Goal: Task Accomplishment & Management: Use online tool/utility

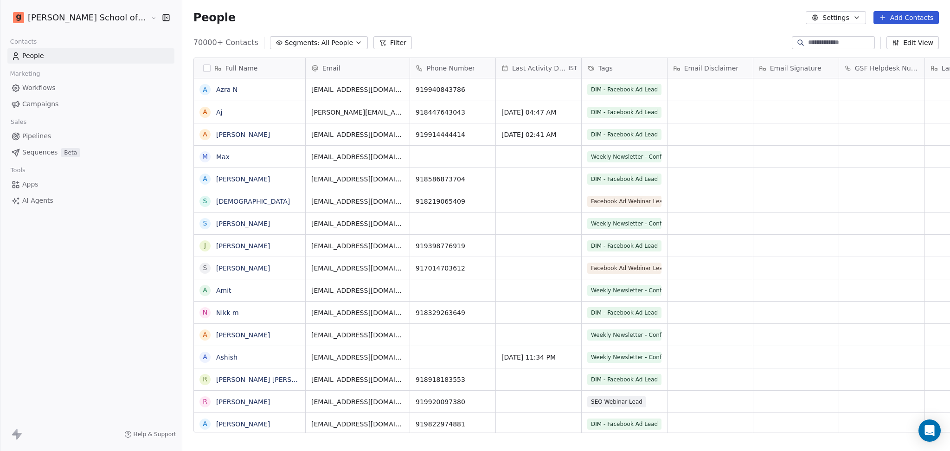
scroll to position [9, 10]
click at [629, 38] on div "70000+ Contacts Segments: All People Filter Edit View" at bounding box center [565, 42] width 767 height 15
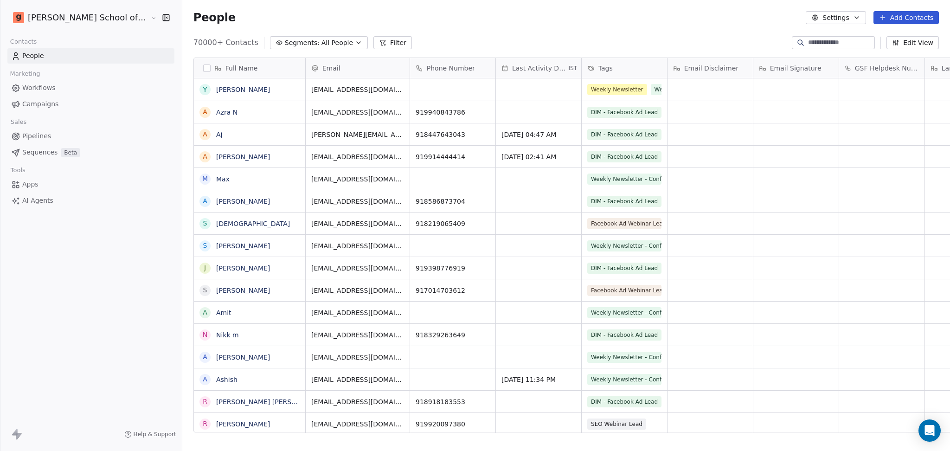
click at [847, 18] on button "Settings" at bounding box center [835, 17] width 60 height 13
click at [830, 70] on div "Import" at bounding box center [836, 67] width 44 height 15
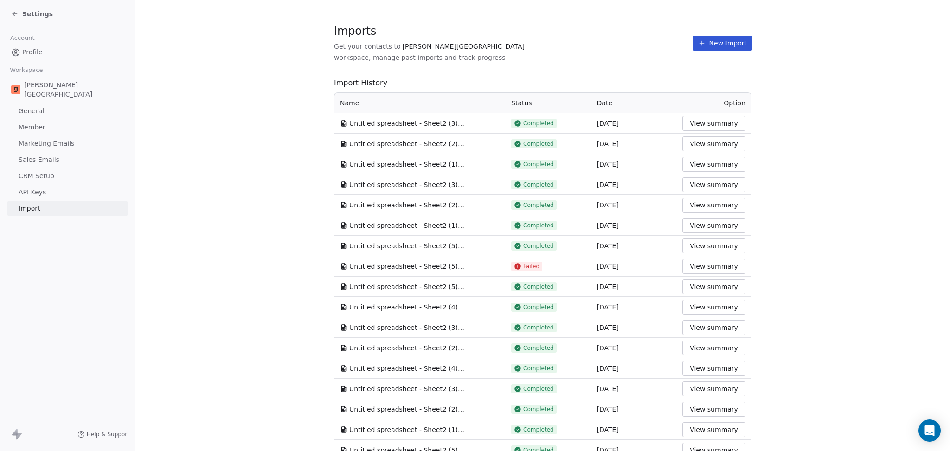
click at [698, 36] on button "New Import" at bounding box center [722, 43] width 60 height 15
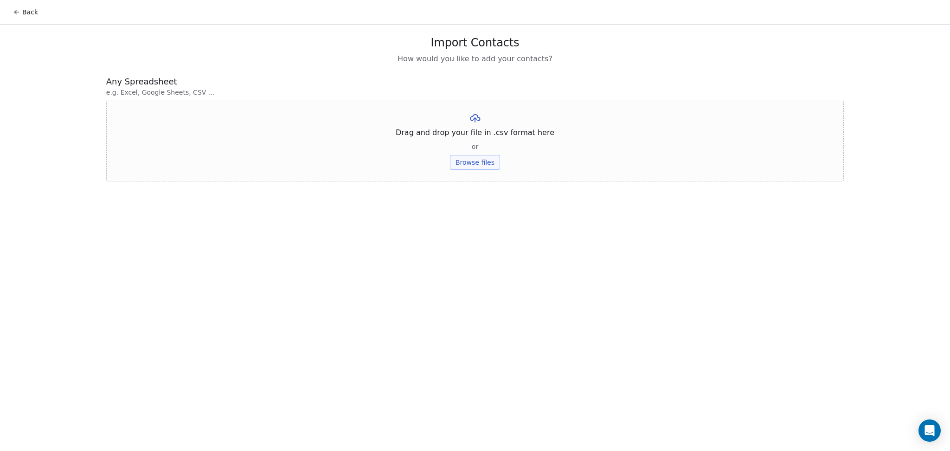
click at [462, 168] on button "Browse files" at bounding box center [475, 162] width 50 height 15
click at [481, 139] on button "Upload" at bounding box center [475, 136] width 34 height 15
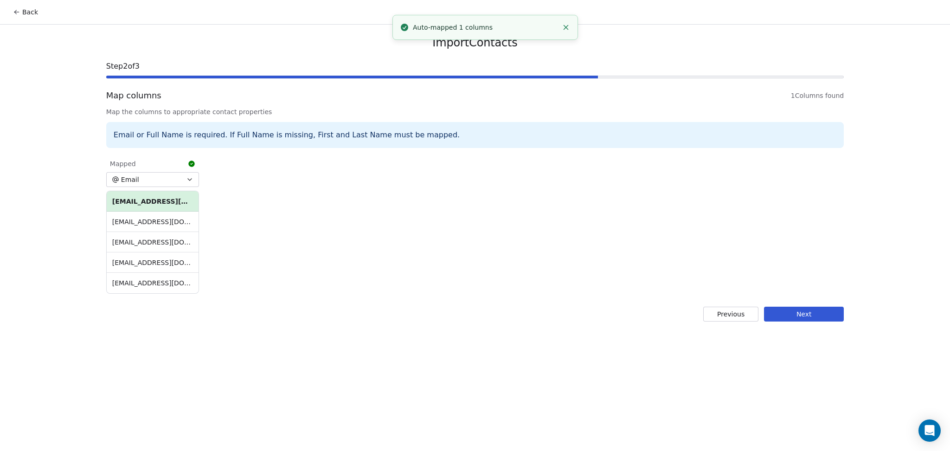
click at [794, 306] on div "Import Contacts Step 2 of 3 Map columns 1 Columns found Map the columns to appr…" at bounding box center [474, 179] width 759 height 308
click at [800, 315] on button "Next" at bounding box center [804, 313] width 80 height 15
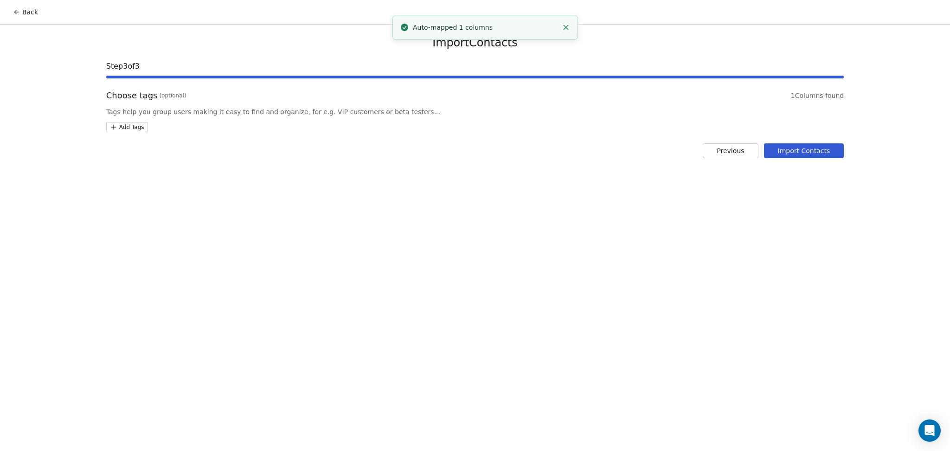
click at [136, 126] on html "Back Import Contacts Step 3 of 3 Choose tags (optional) 1 Columns found Tags he…" at bounding box center [475, 225] width 950 height 451
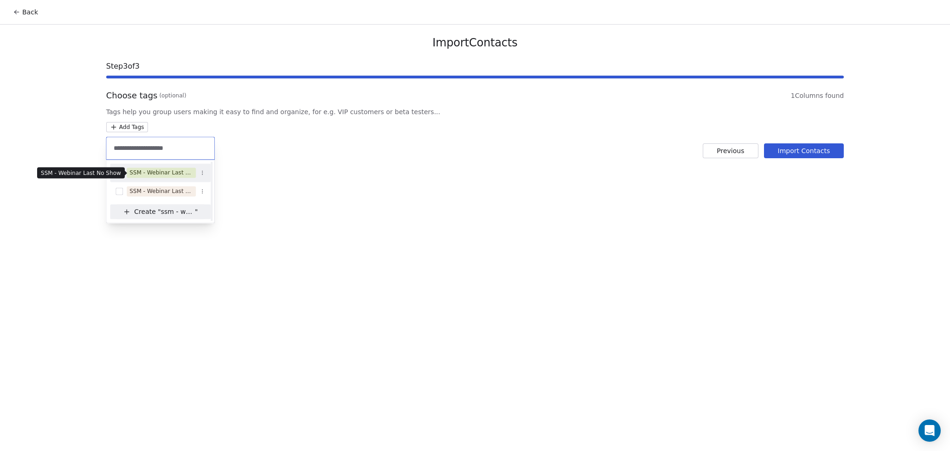
type input "**********"
click at [178, 173] on div "SSM - Webinar Last No Show" at bounding box center [161, 172] width 64 height 8
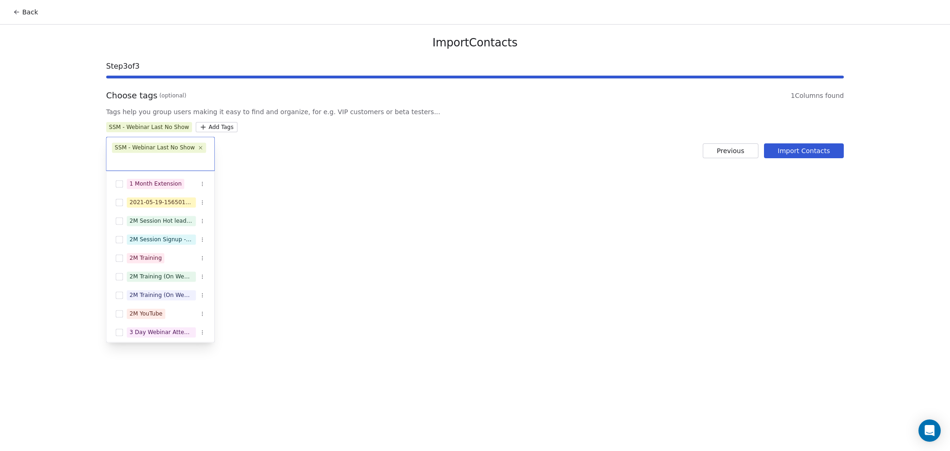
click at [377, 137] on html "Back Import Contacts Step 3 of 3 Choose tags (optional) 1 Columns found Tags he…" at bounding box center [475, 225] width 950 height 451
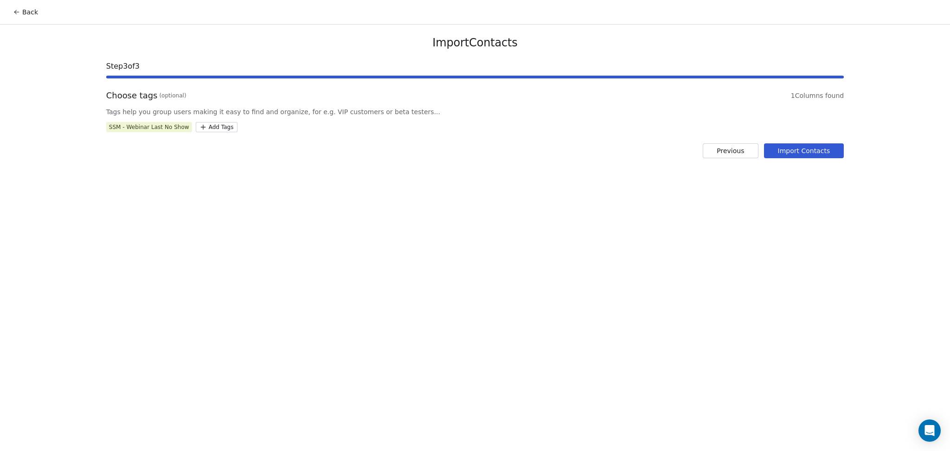
click at [791, 149] on button "Import Contacts" at bounding box center [804, 150] width 80 height 15
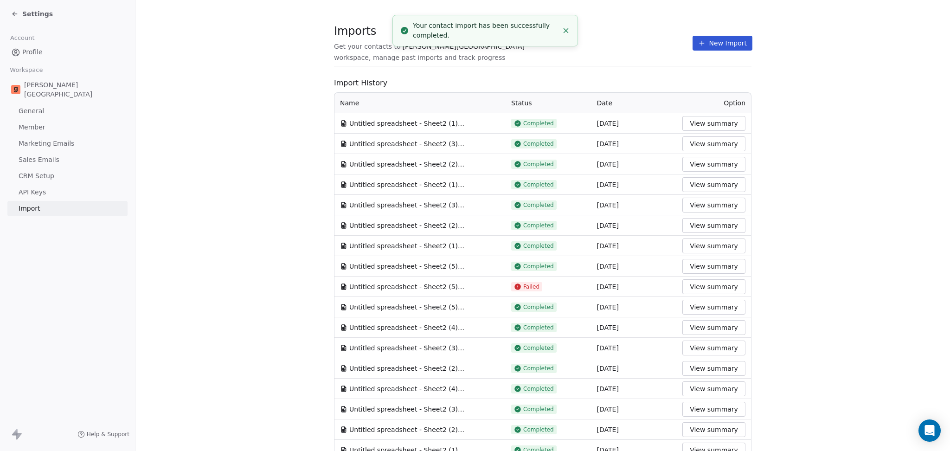
click at [591, 68] on div "Imports Get your contacts to [PERSON_NAME] School workspace, manage past import…" at bounding box center [542, 357] width 417 height 655
click at [698, 45] on icon at bounding box center [701, 42] width 7 height 7
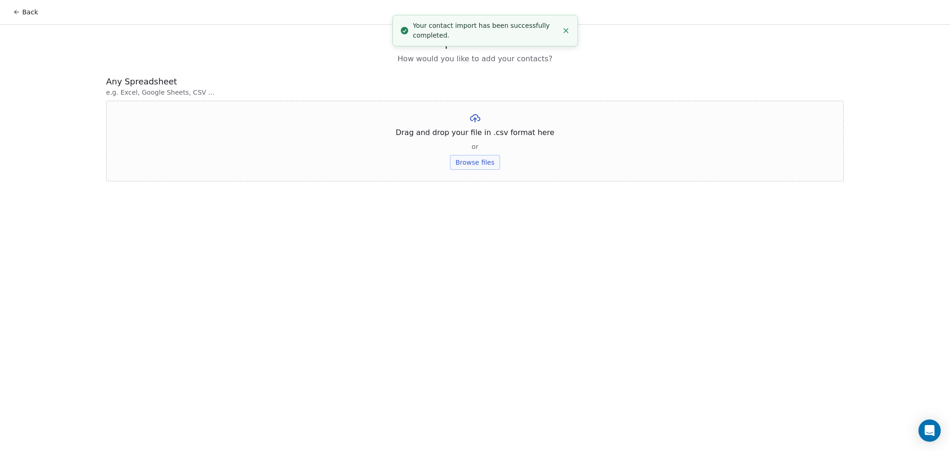
click at [483, 162] on button "Browse files" at bounding box center [475, 162] width 50 height 15
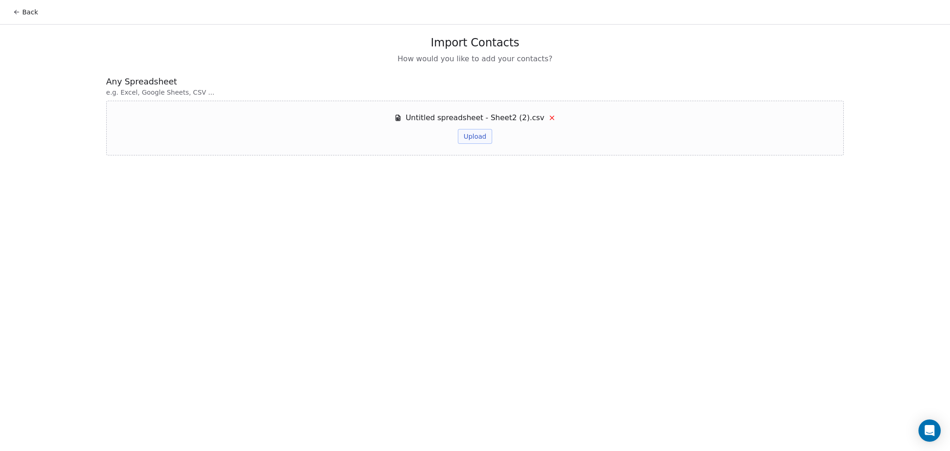
click at [474, 135] on button "Upload" at bounding box center [475, 136] width 34 height 15
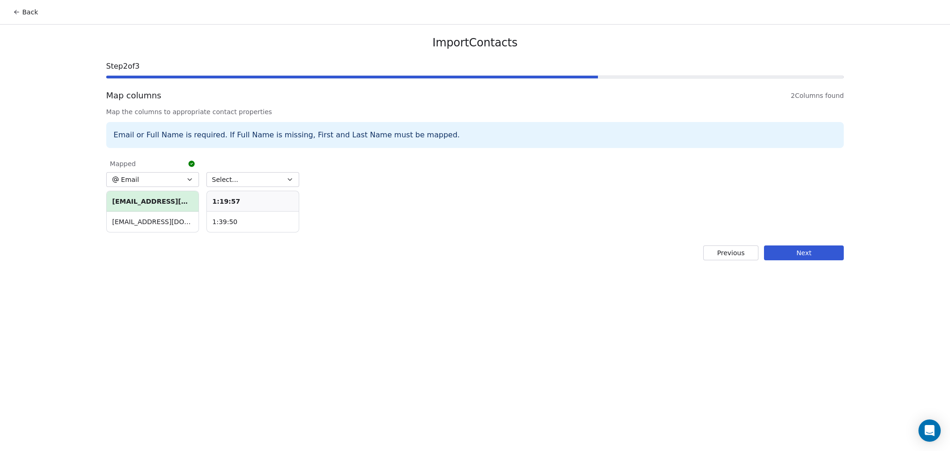
click at [250, 183] on button "Select..." at bounding box center [252, 179] width 93 height 15
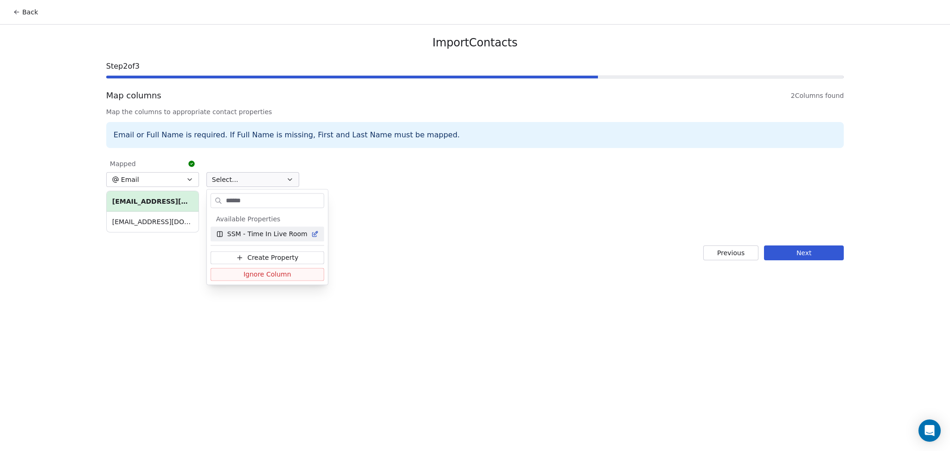
type input "*******"
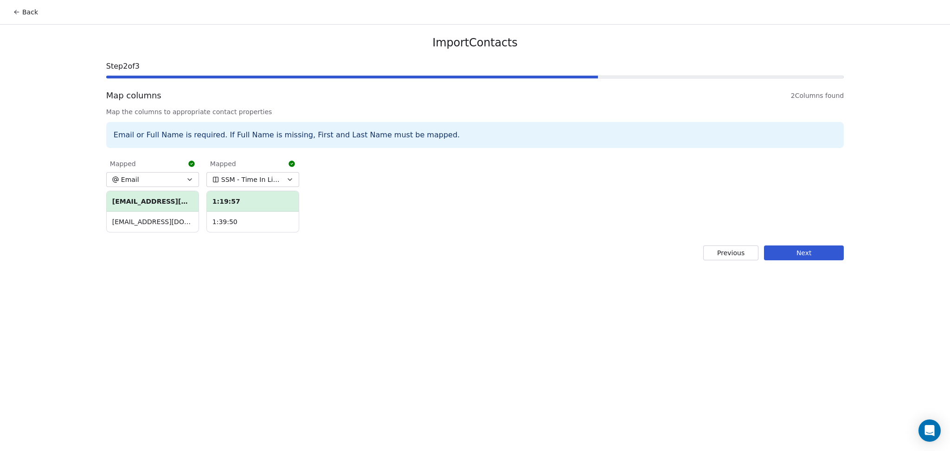
click at [793, 260] on div "Import Contacts Step 2 of 3 Map columns 2 Columns found Map the columns to appr…" at bounding box center [474, 148] width 759 height 247
click at [792, 256] on button "Next" at bounding box center [804, 252] width 80 height 15
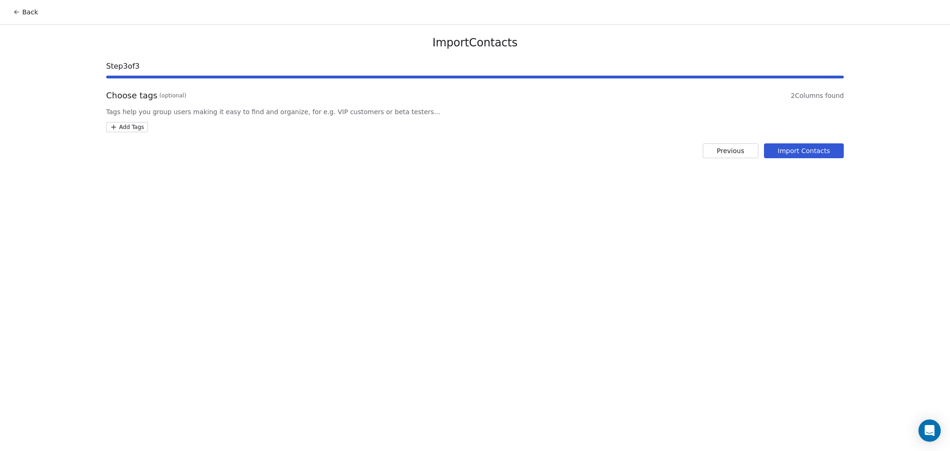
click at [139, 128] on html "Back Import Contacts Step 3 of 3 Choose tags (optional) 2 Columns found Tags he…" at bounding box center [475, 225] width 950 height 451
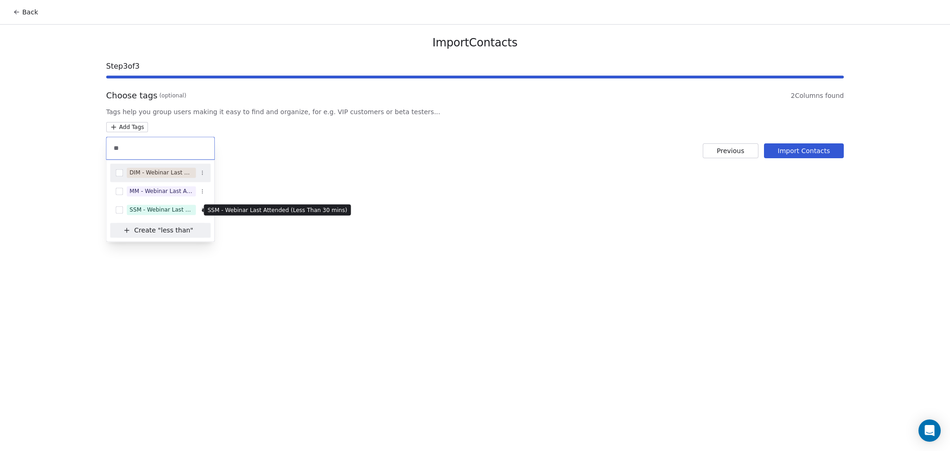
type input "*"
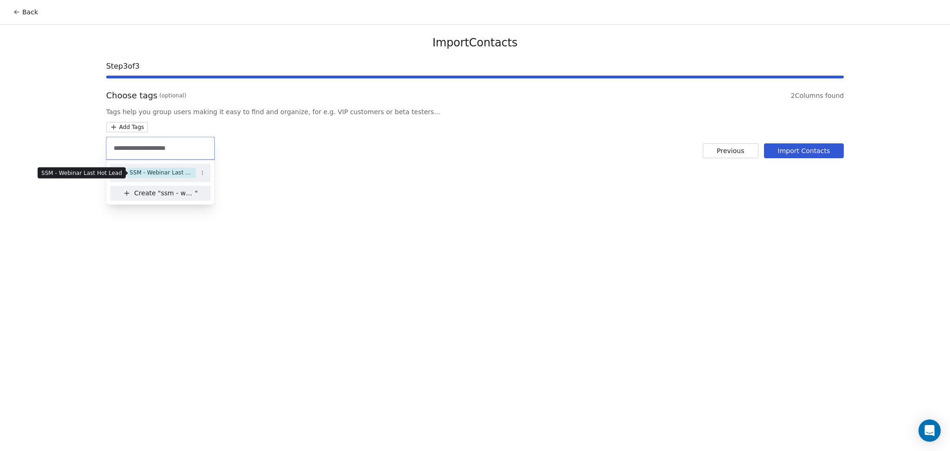
type input "**********"
click at [170, 167] on span "SSM - Webinar Last Hot Lead" at bounding box center [161, 172] width 69 height 10
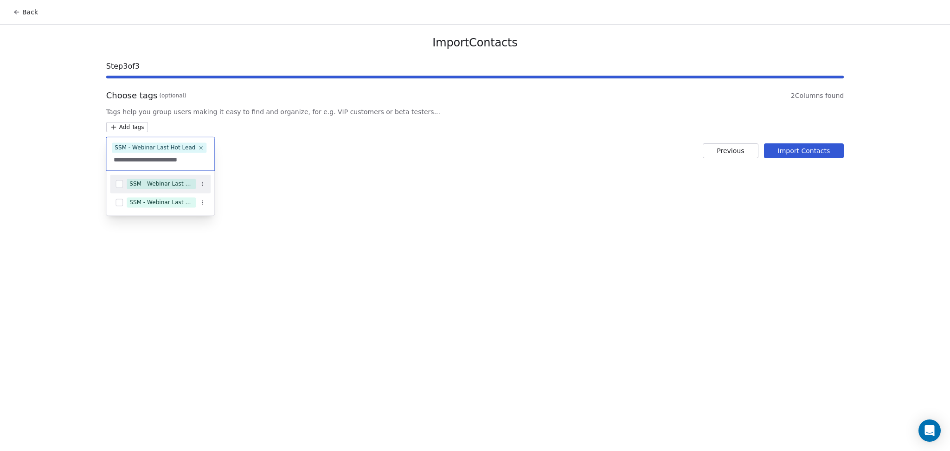
type input "**********"
click at [179, 190] on div "SSM - Webinar Last Attended" at bounding box center [160, 183] width 101 height 15
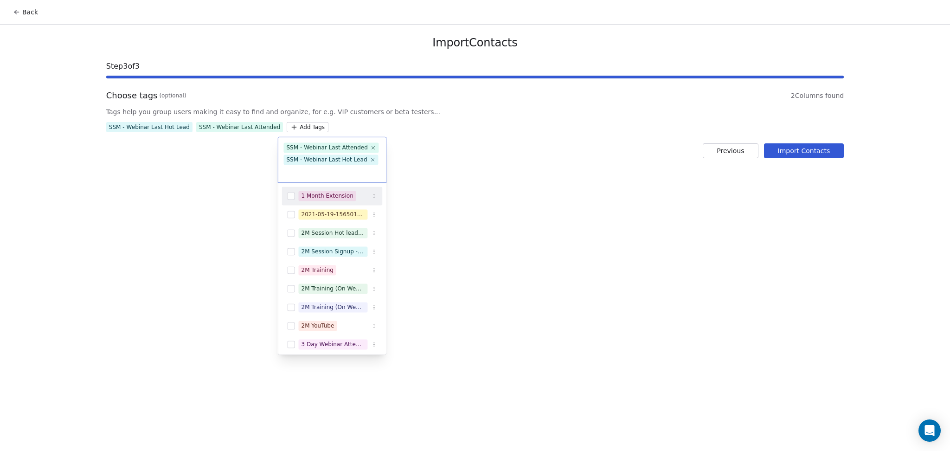
click at [366, 135] on html "Back Import Contacts Step 3 of 3 Choose tags (optional) 2 Columns found Tags he…" at bounding box center [475, 225] width 950 height 451
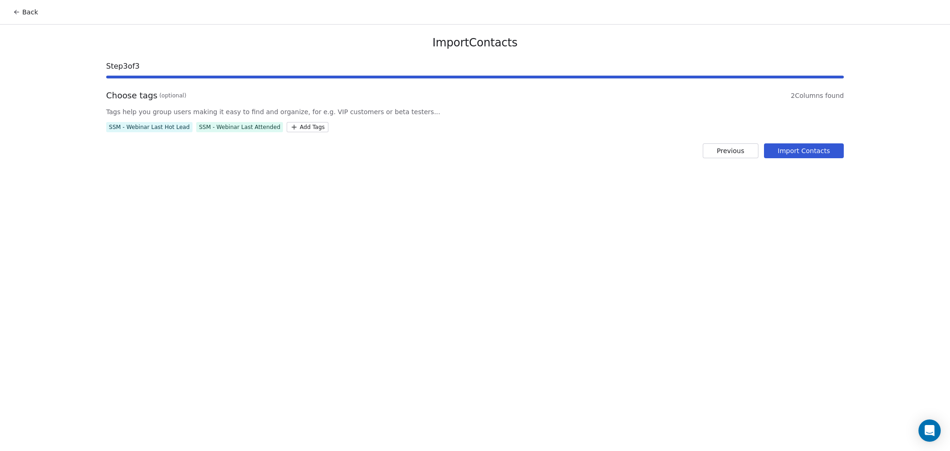
click at [817, 144] on button "Import Contacts" at bounding box center [804, 150] width 80 height 15
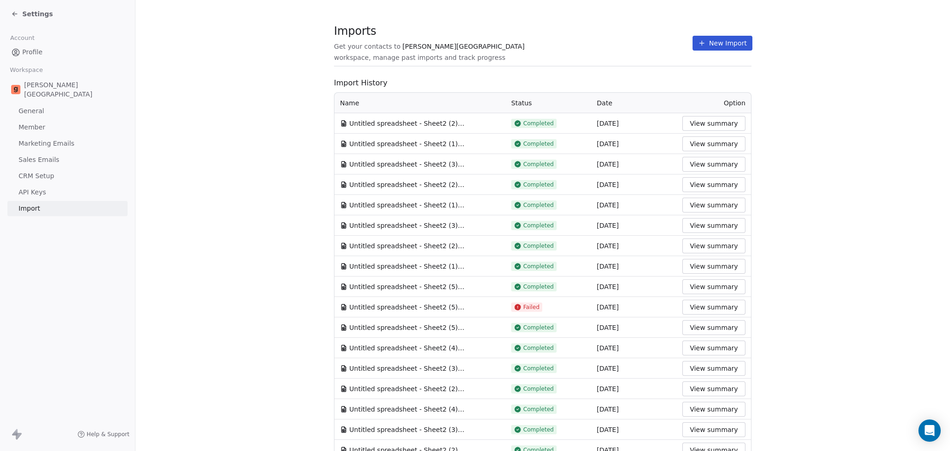
click at [637, 45] on div "Imports Get your contacts to [PERSON_NAME] School workspace, manage past import…" at bounding box center [542, 43] width 417 height 16
click at [698, 43] on icon at bounding box center [701, 42] width 7 height 7
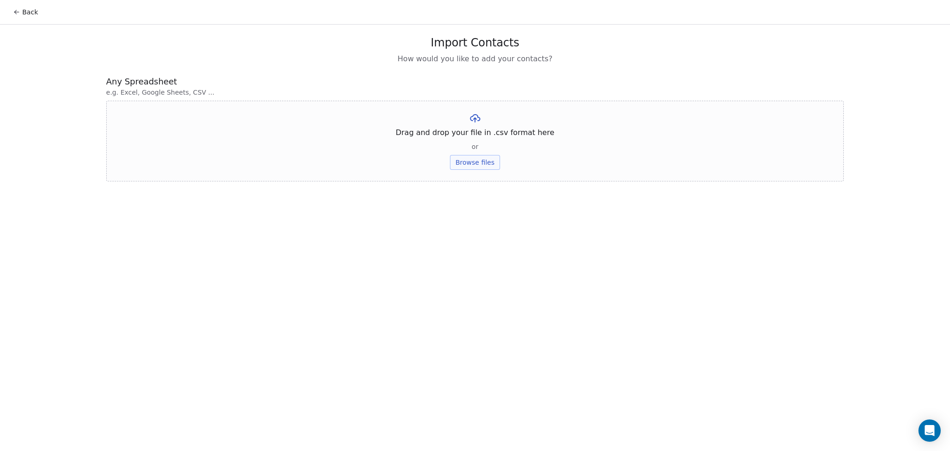
click at [475, 166] on button "Browse files" at bounding box center [475, 162] width 50 height 15
click at [482, 138] on button "Upload" at bounding box center [475, 136] width 34 height 15
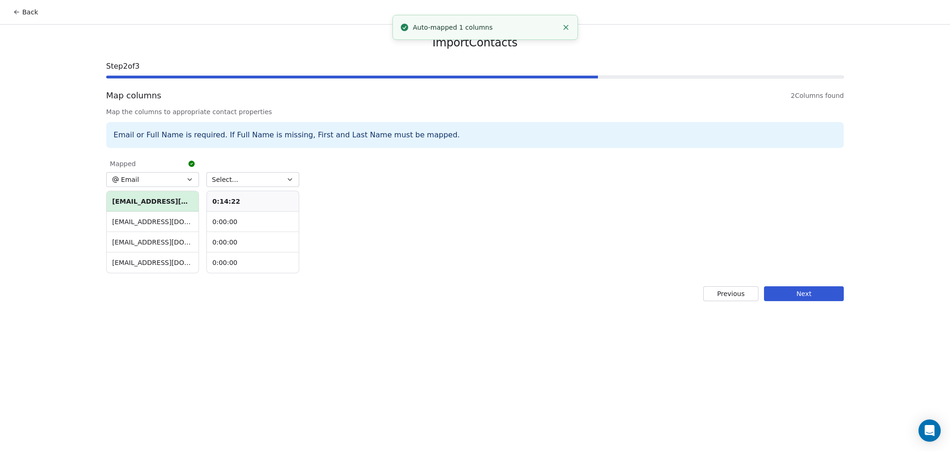
click at [277, 168] on div at bounding box center [252, 161] width 93 height 13
click at [276, 176] on button "Select..." at bounding box center [252, 179] width 93 height 15
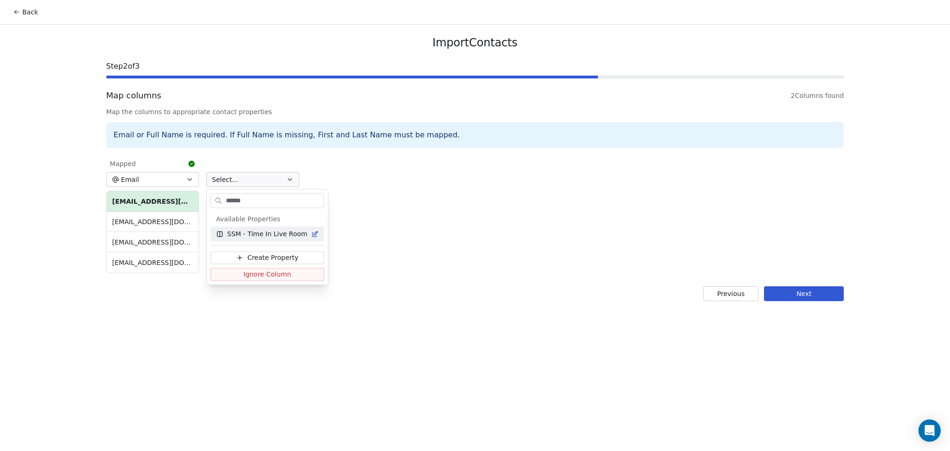
type input "*******"
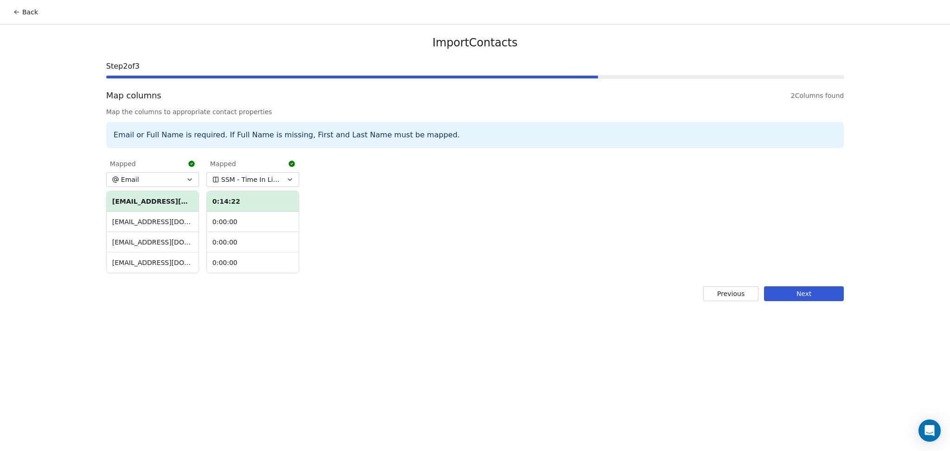
click at [826, 293] on button "Next" at bounding box center [804, 293] width 80 height 15
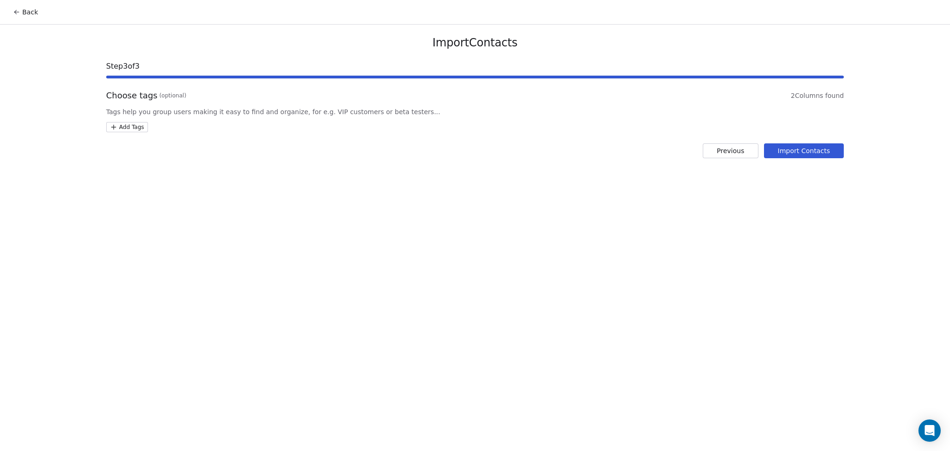
click at [128, 121] on div "Choose tags (optional) 2 Columns found Tags help you group users making it easy…" at bounding box center [474, 110] width 737 height 43
click at [132, 128] on html "Back Import Contacts Step 3 of 3 Choose tags (optional) 2 Columns found Tags he…" at bounding box center [475, 225] width 950 height 451
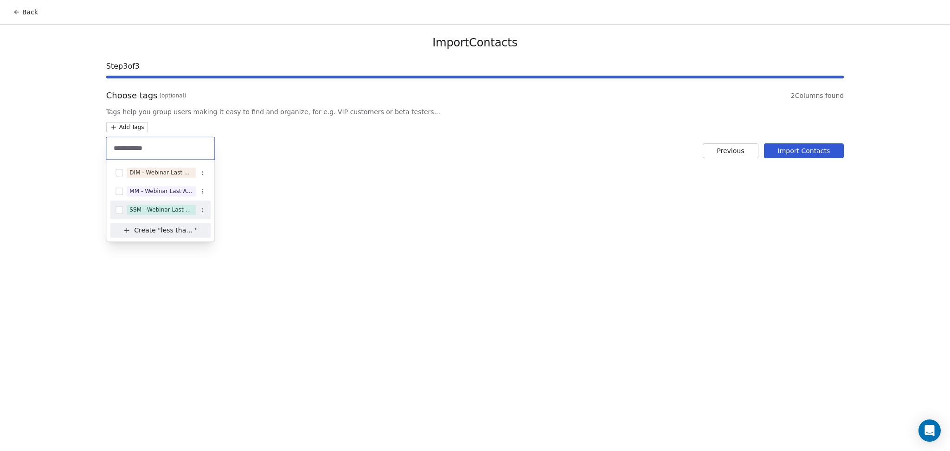
type input "**********"
click at [173, 204] on div "SSM - Webinar Last Attended (Less Than 30 mins)" at bounding box center [160, 209] width 101 height 15
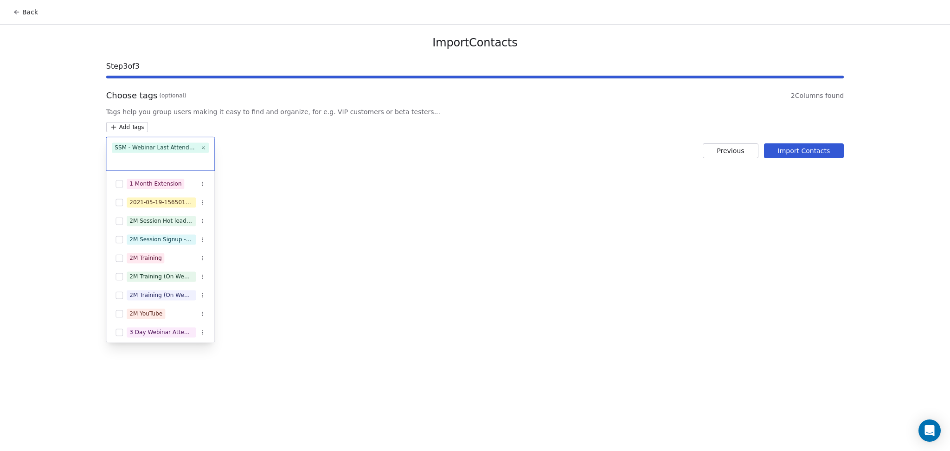
click at [423, 185] on html "Back Import Contacts Step 3 of 3 Choose tags (optional) 2 Columns found Tags he…" at bounding box center [475, 225] width 950 height 451
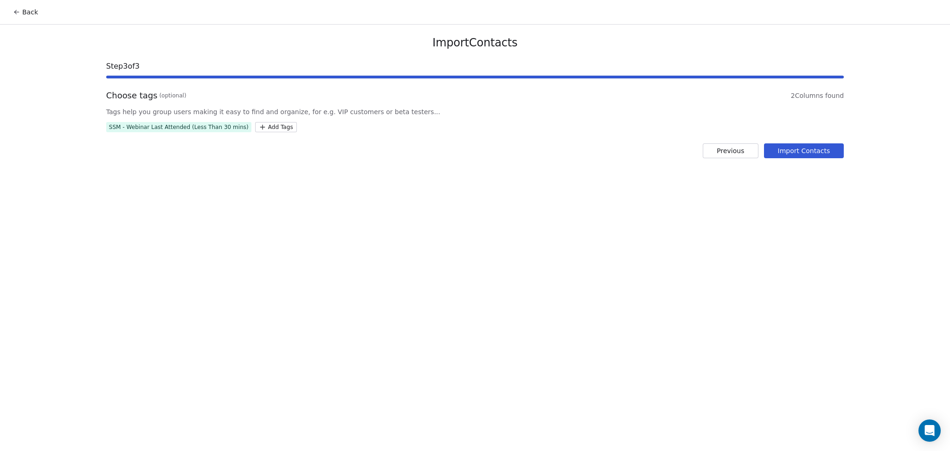
click at [771, 155] on button "Import Contacts" at bounding box center [804, 150] width 80 height 15
